Goal: Communication & Community: Answer question/provide support

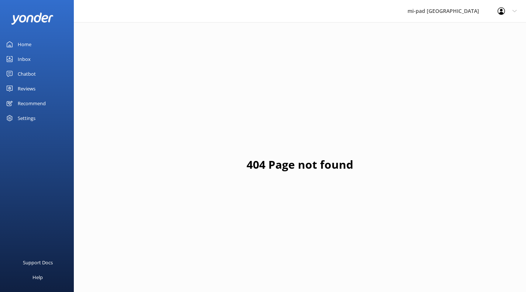
click at [31, 51] on link "Home" at bounding box center [37, 44] width 74 height 15
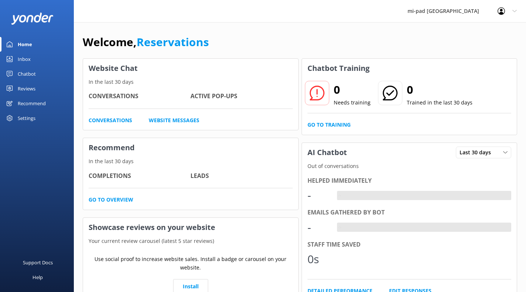
click at [31, 59] on link "Inbox" at bounding box center [37, 59] width 74 height 15
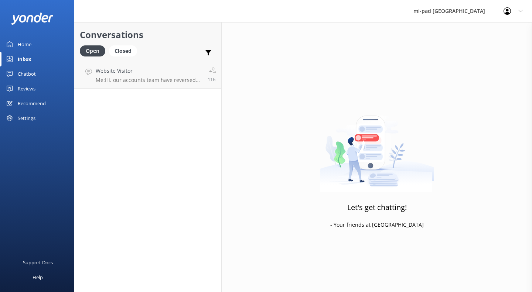
click at [125, 66] on link "Website Visitor Me: Hi, our accounts team have reversed the bonds taken over Sn…" at bounding box center [147, 75] width 147 height 28
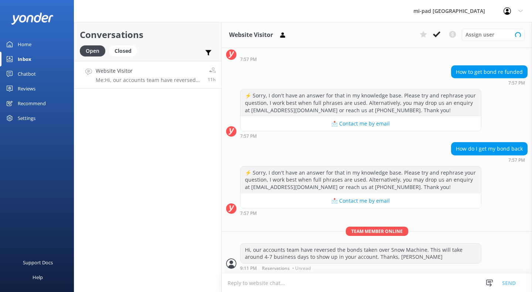
scroll to position [46, 0]
click at [434, 35] on use at bounding box center [436, 34] width 7 height 6
